Goal: Go to known website

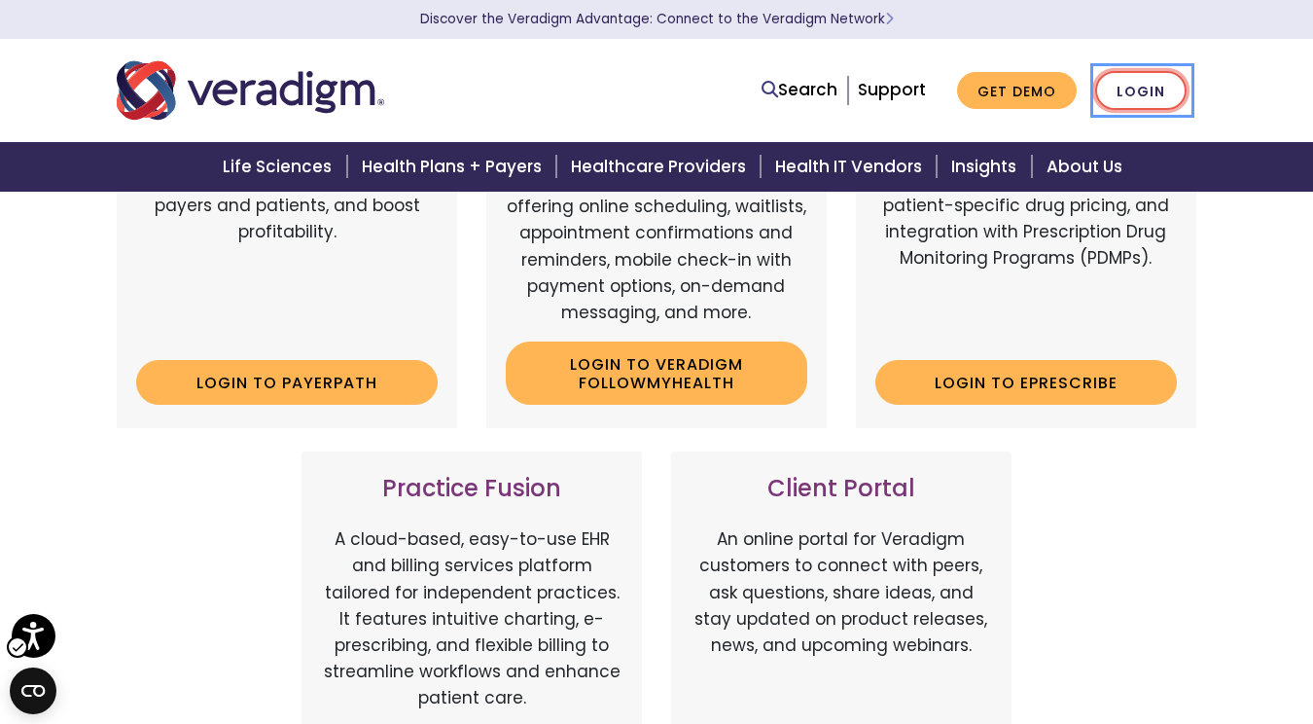
click at [1148, 88] on link "Login" at bounding box center [1140, 91] width 91 height 40
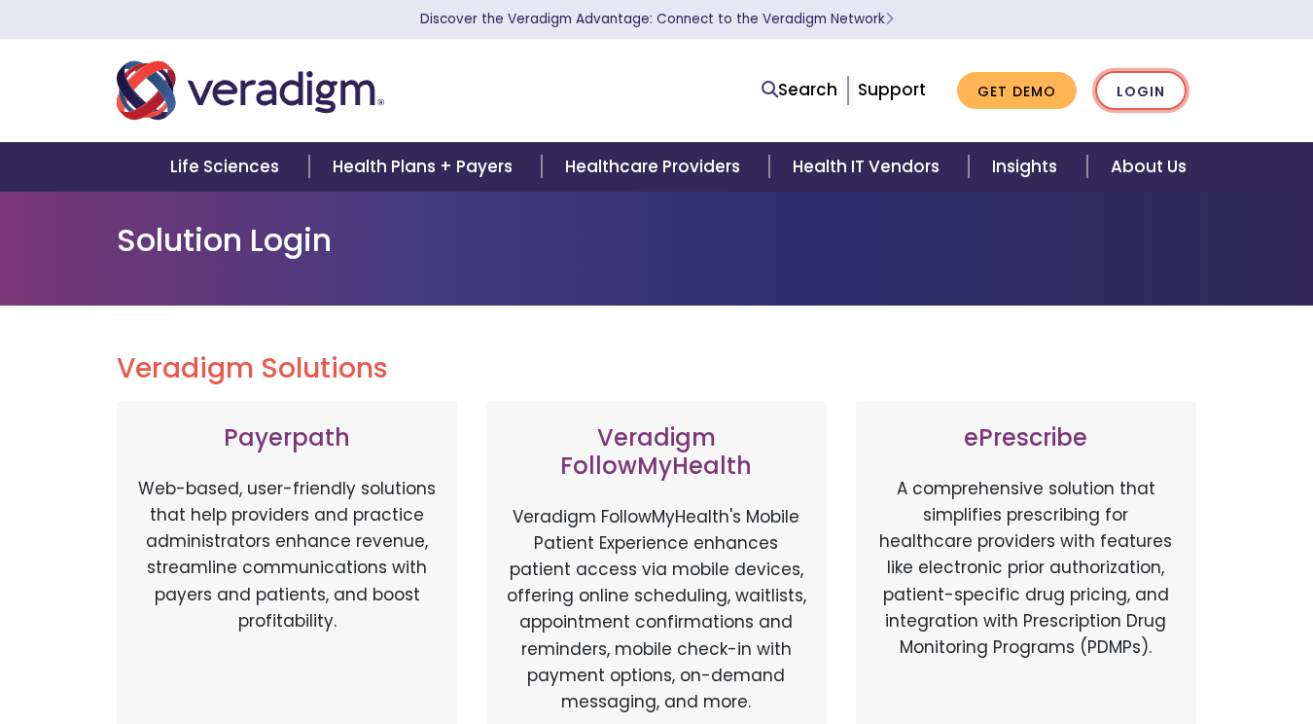
click at [1155, 88] on link "Login" at bounding box center [1140, 91] width 91 height 40
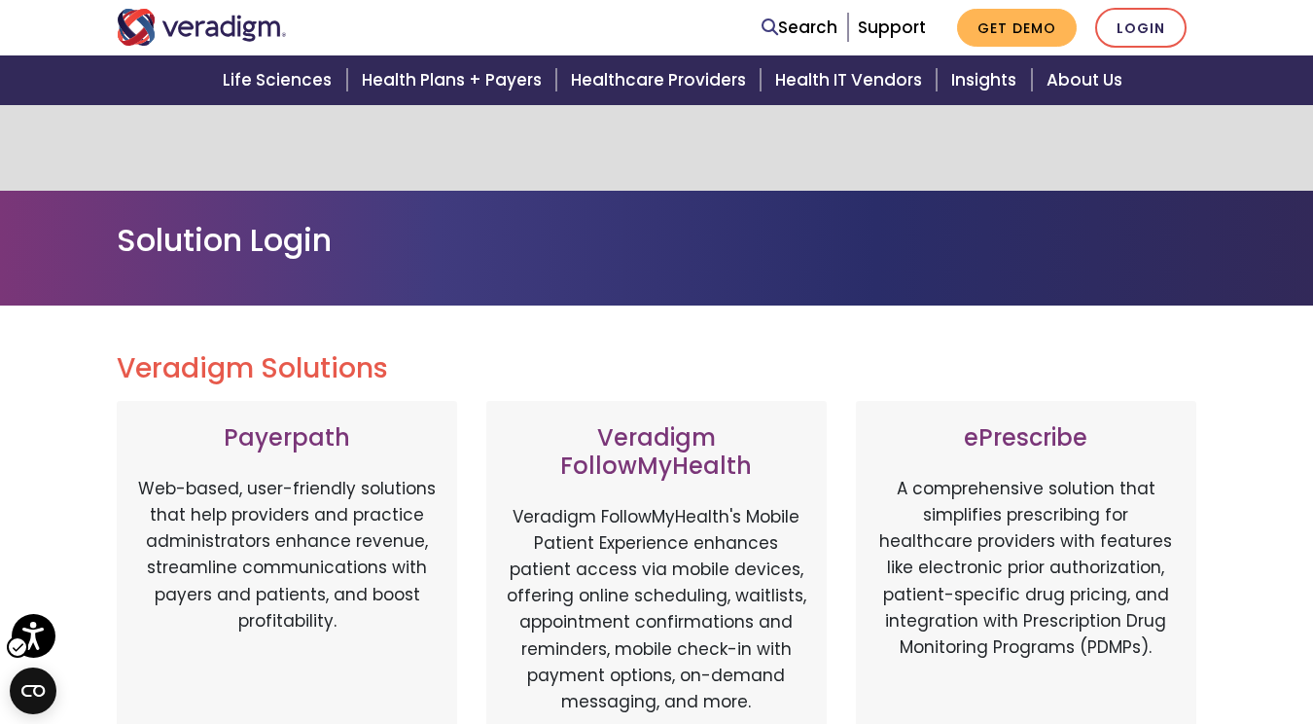
scroll to position [486, 0]
